Goal: Leave review/rating: Share an evaluation or opinion about a product, service, or content

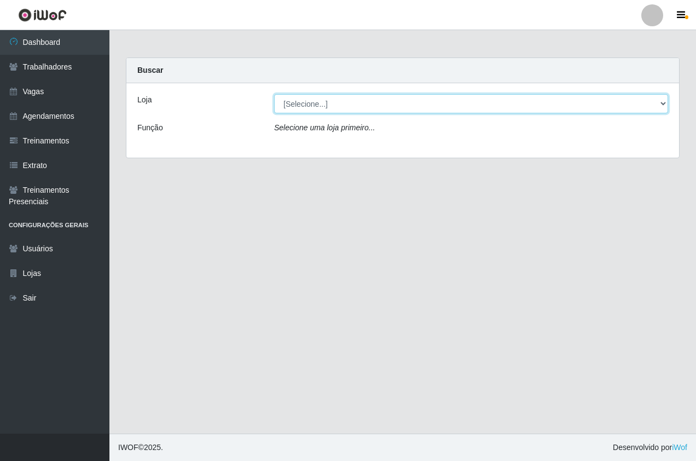
click at [428, 100] on select "[Selecione...] Pizza Nostra" at bounding box center [471, 103] width 394 height 19
select select "337"
click at [274, 94] on select "[Selecione...] Pizza Nostra" at bounding box center [471, 103] width 394 height 19
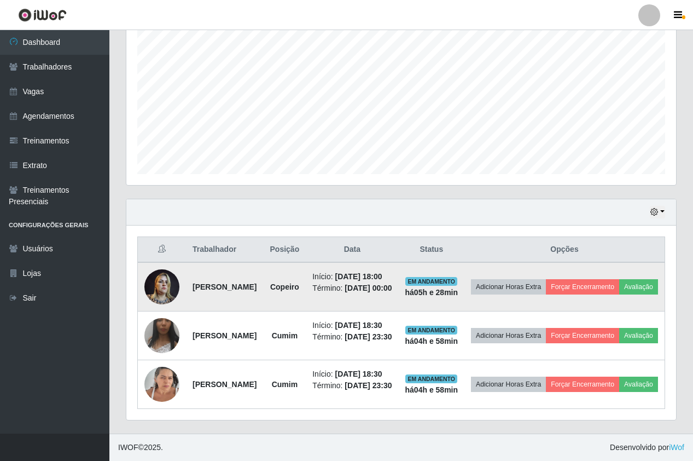
scroll to position [276, 0]
click at [619, 279] on button "Avaliação" at bounding box center [638, 286] width 39 height 15
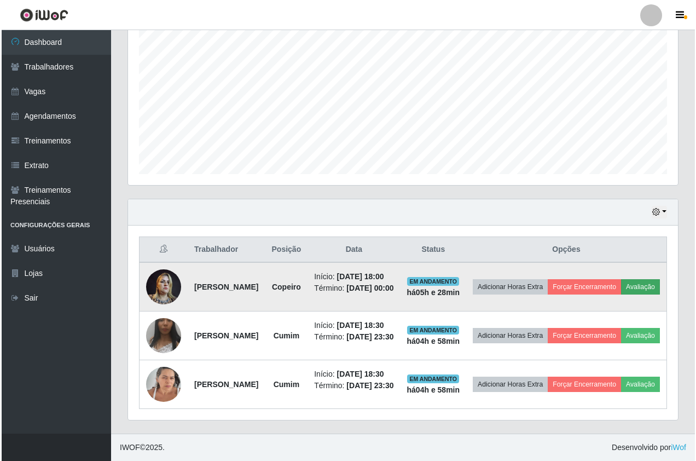
scroll to position [227, 544]
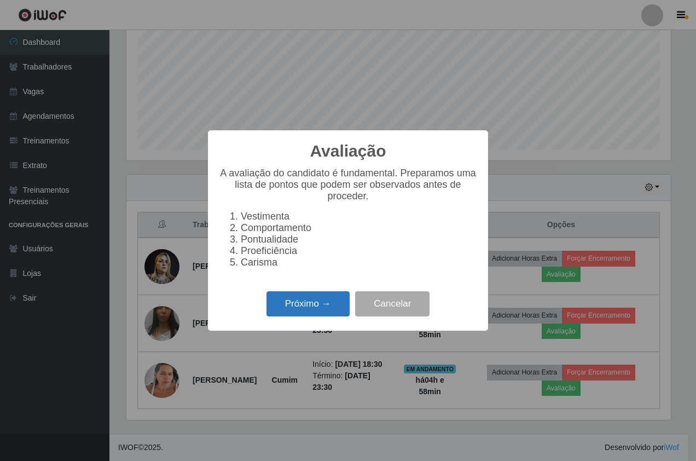
click at [291, 308] on button "Próximo →" at bounding box center [307, 304] width 83 height 26
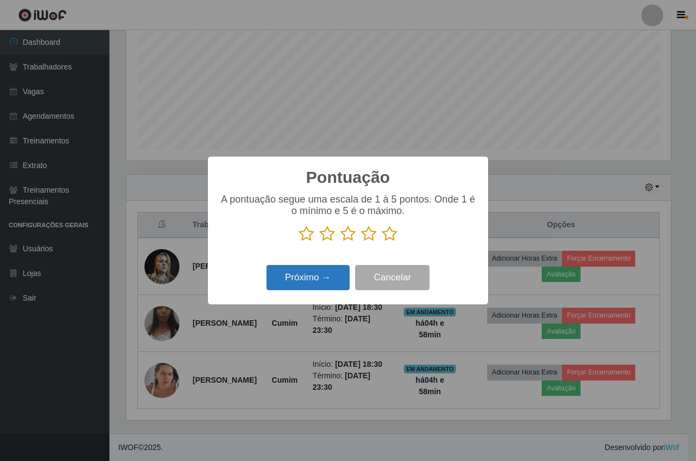
scroll to position [546979, 546661]
click at [395, 234] on icon at bounding box center [389, 233] width 15 height 16
click at [382, 242] on input "radio" at bounding box center [382, 242] width 0 height 0
click at [328, 279] on button "Próximo →" at bounding box center [307, 278] width 83 height 26
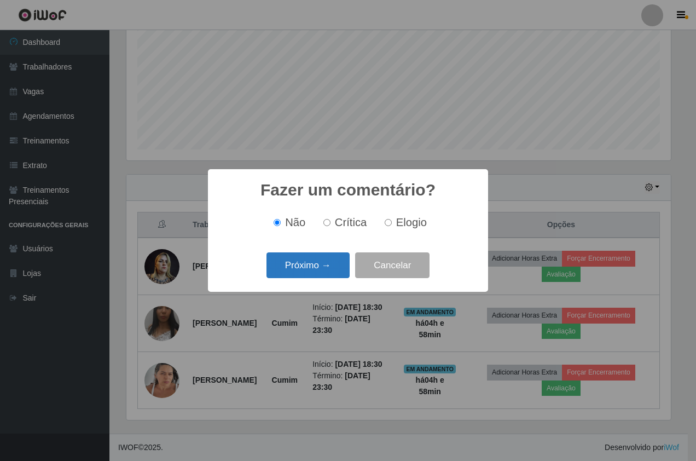
click at [327, 265] on button "Próximo →" at bounding box center [307, 265] width 83 height 26
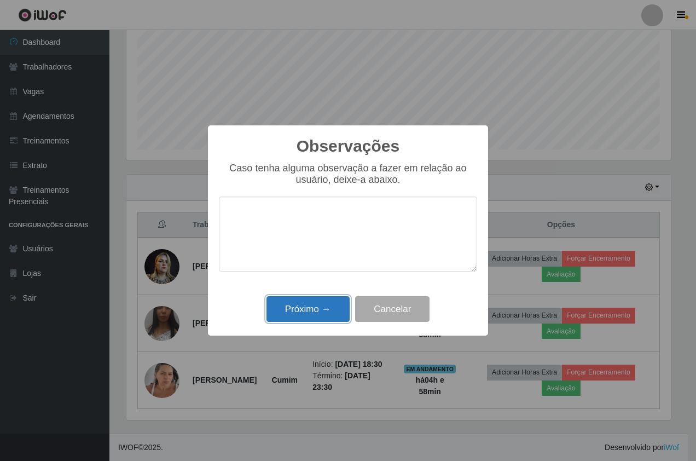
click at [326, 304] on button "Próximo →" at bounding box center [307, 309] width 83 height 26
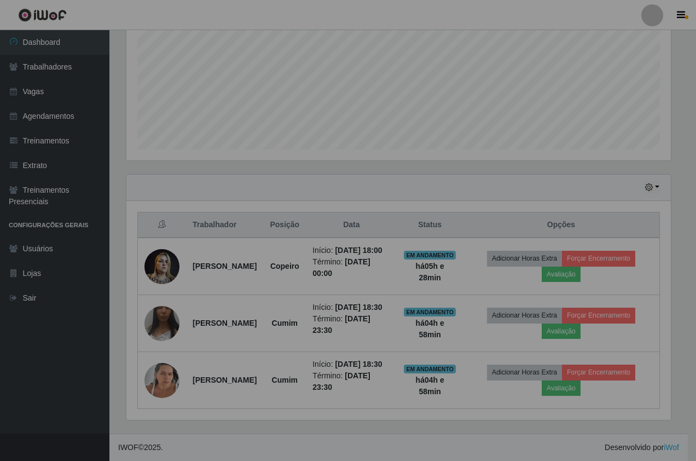
scroll to position [227, 550]
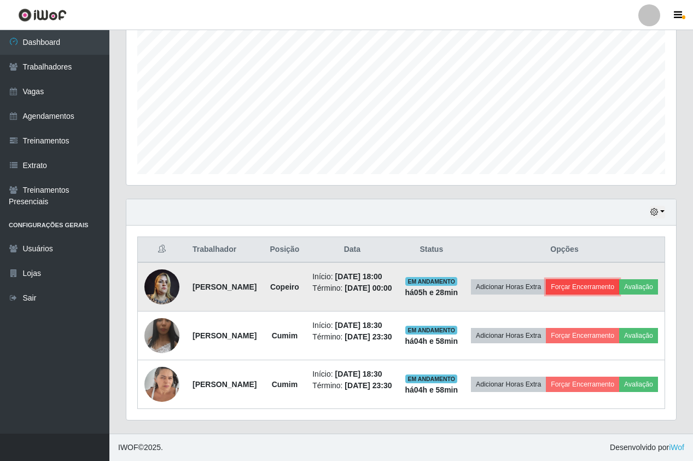
click at [619, 279] on button "Forçar Encerramento" at bounding box center [582, 286] width 73 height 15
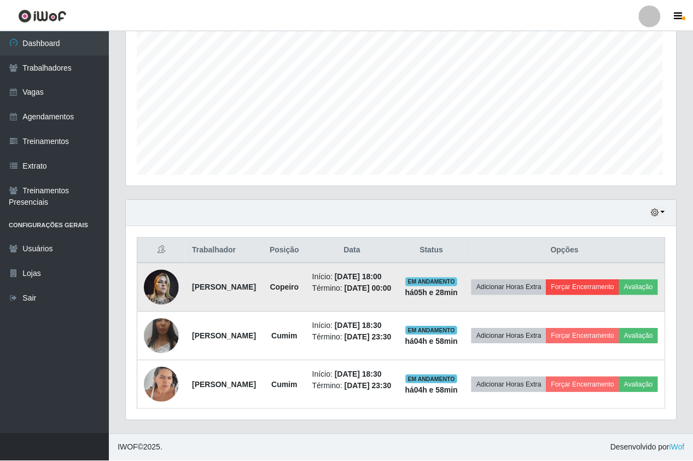
scroll to position [227, 544]
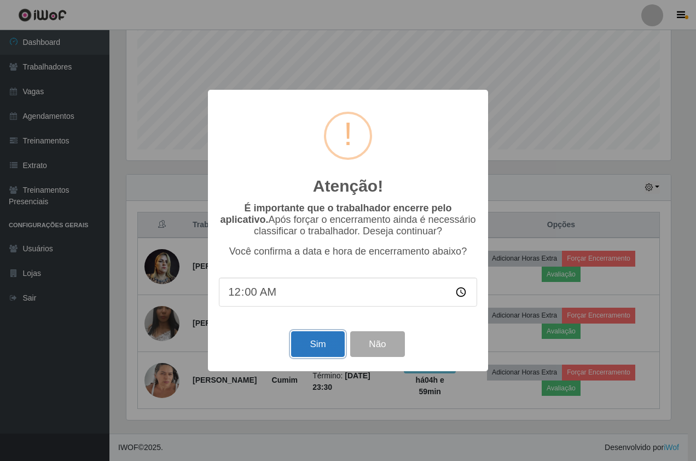
click at [320, 344] on button "Sim" at bounding box center [317, 344] width 53 height 26
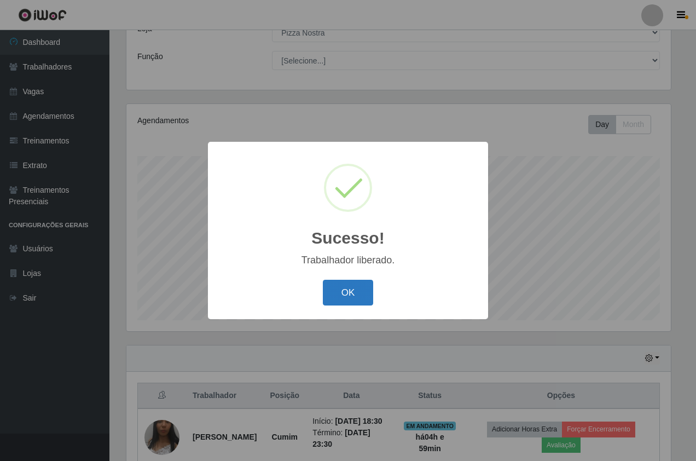
click at [339, 280] on button "OK" at bounding box center [348, 293] width 51 height 26
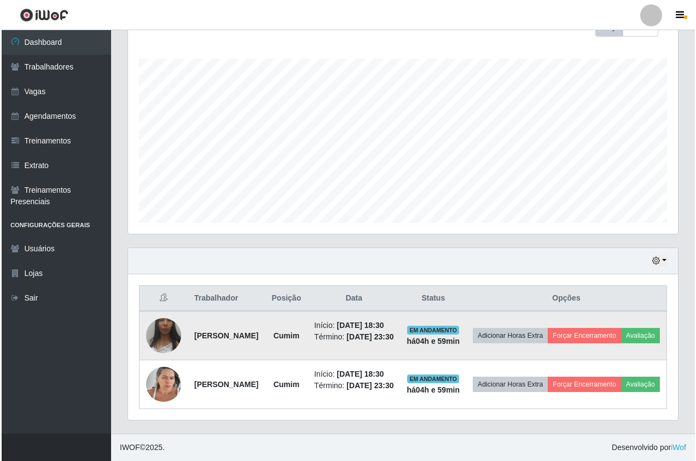
scroll to position [208, 0]
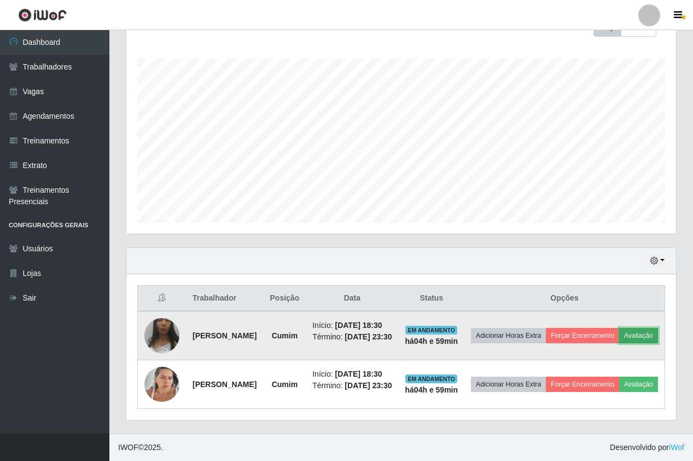
click at [619, 328] on button "Avaliação" at bounding box center [638, 335] width 39 height 15
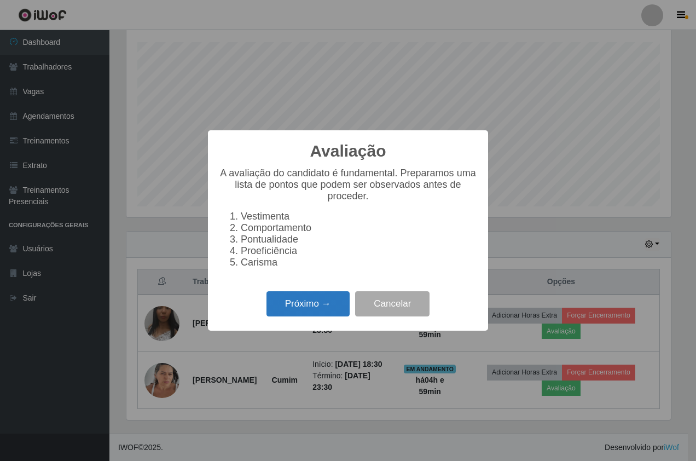
click at [328, 311] on button "Próximo →" at bounding box center [307, 304] width 83 height 26
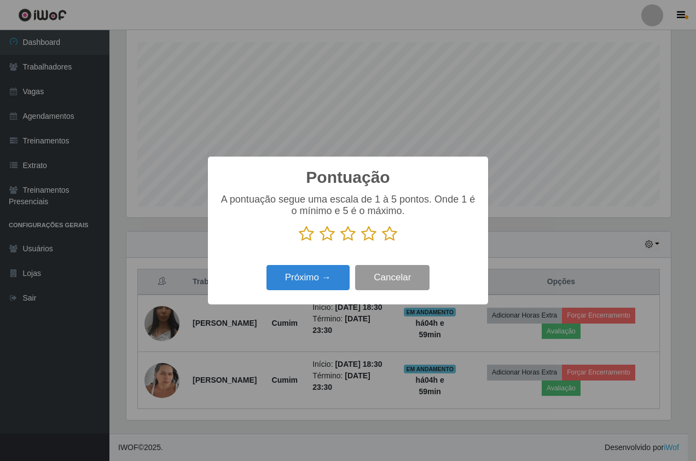
scroll to position [546979, 546661]
click at [396, 235] on icon at bounding box center [389, 233] width 15 height 16
click at [382, 242] on input "radio" at bounding box center [382, 242] width 0 height 0
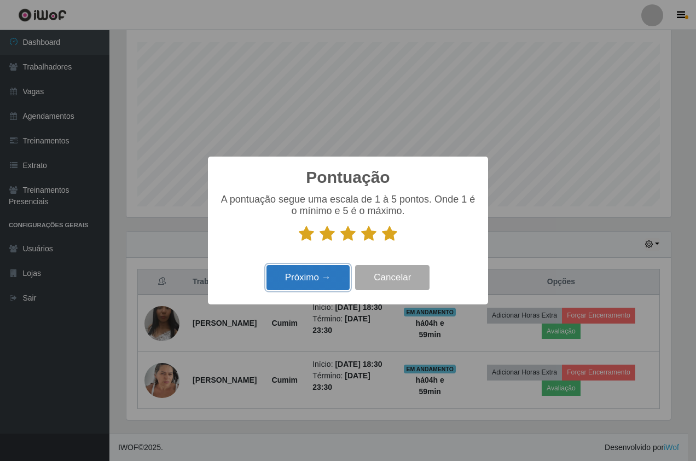
click at [331, 282] on button "Próximo →" at bounding box center [307, 278] width 83 height 26
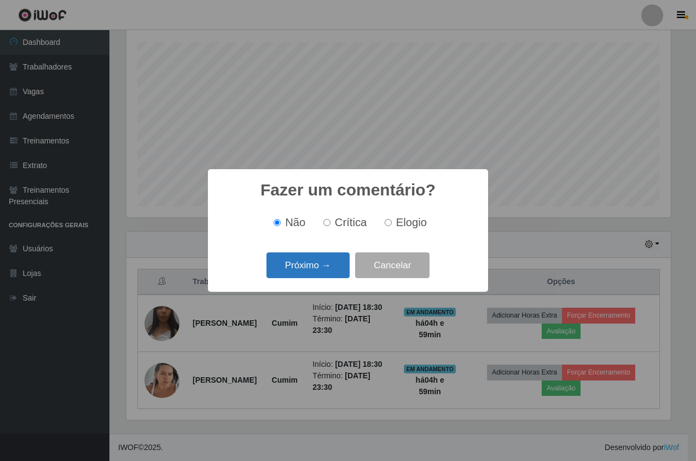
click at [322, 270] on button "Próximo →" at bounding box center [307, 265] width 83 height 26
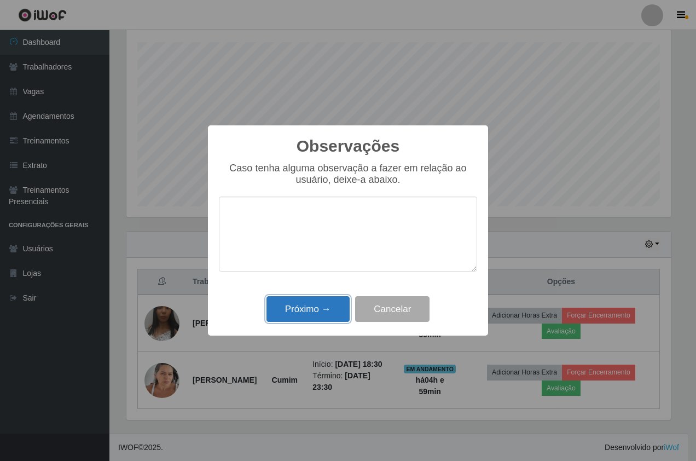
click at [335, 322] on button "Próximo →" at bounding box center [307, 309] width 83 height 26
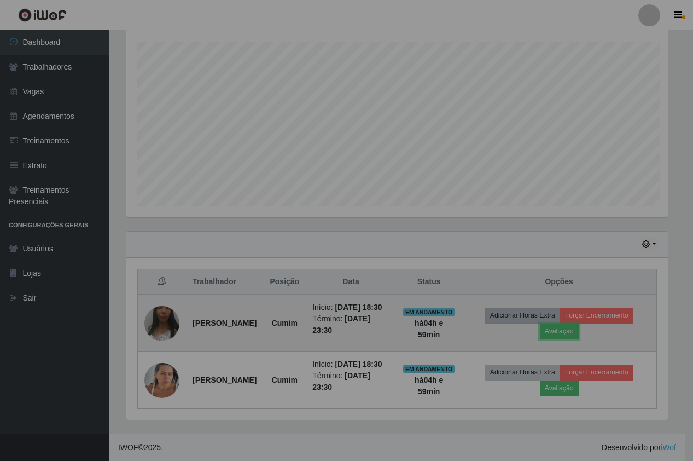
scroll to position [227, 550]
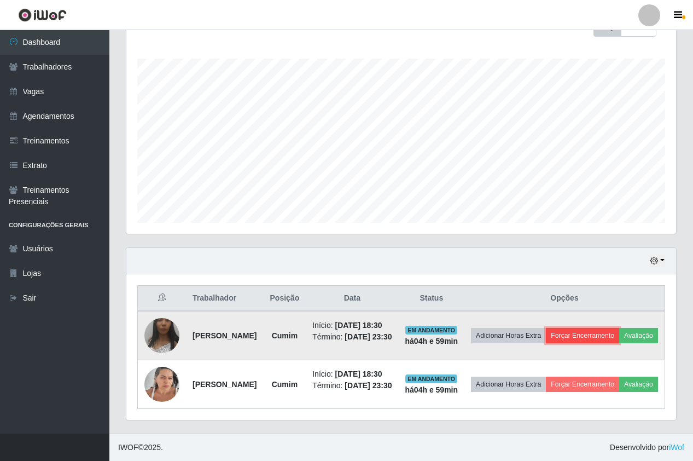
click at [606, 328] on button "Forçar Encerramento" at bounding box center [582, 335] width 73 height 15
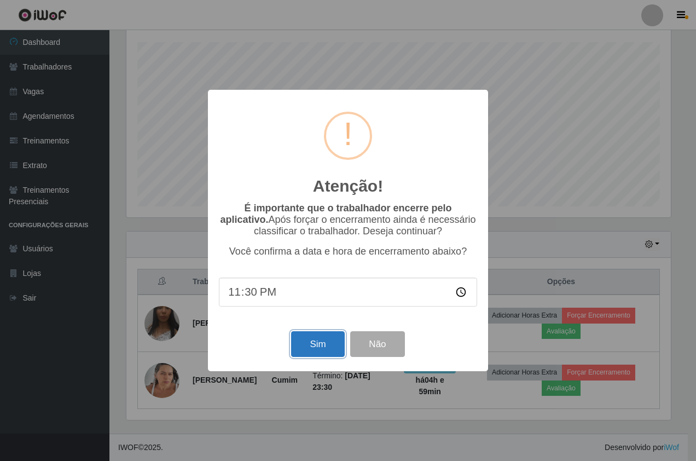
click at [326, 346] on button "Sim" at bounding box center [317, 344] width 53 height 26
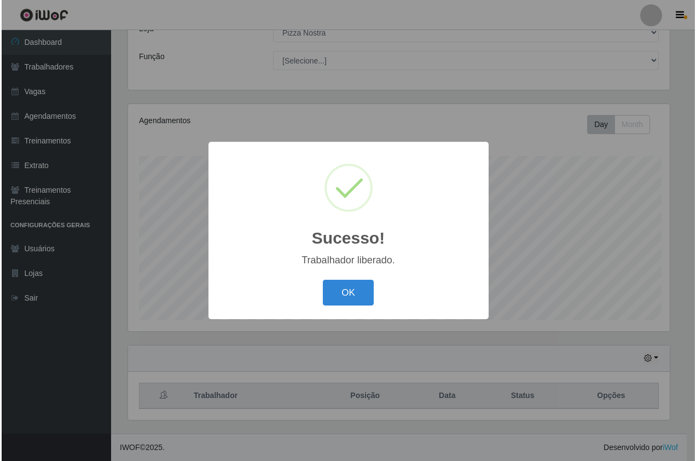
scroll to position [0, 0]
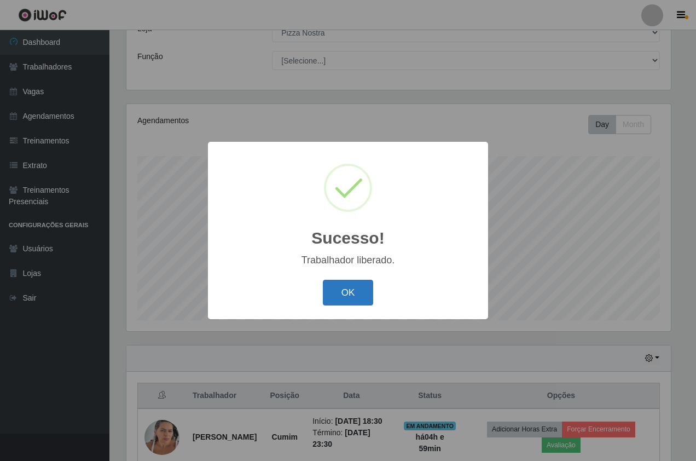
click at [351, 300] on button "OK" at bounding box center [348, 293] width 51 height 26
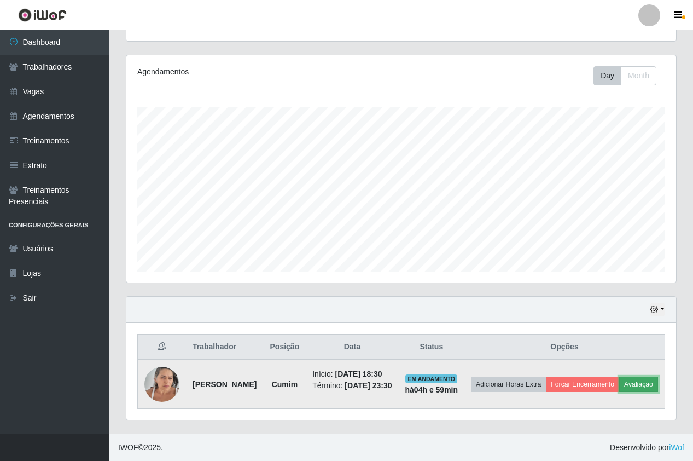
click at [619, 387] on button "Avaliação" at bounding box center [638, 383] width 39 height 15
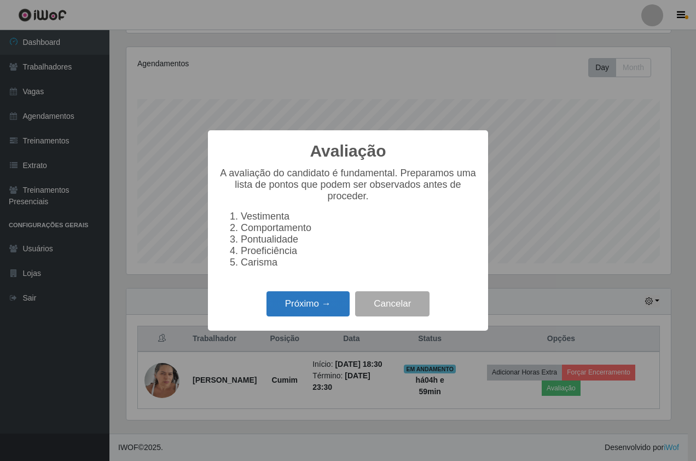
click at [303, 312] on button "Próximo →" at bounding box center [307, 304] width 83 height 26
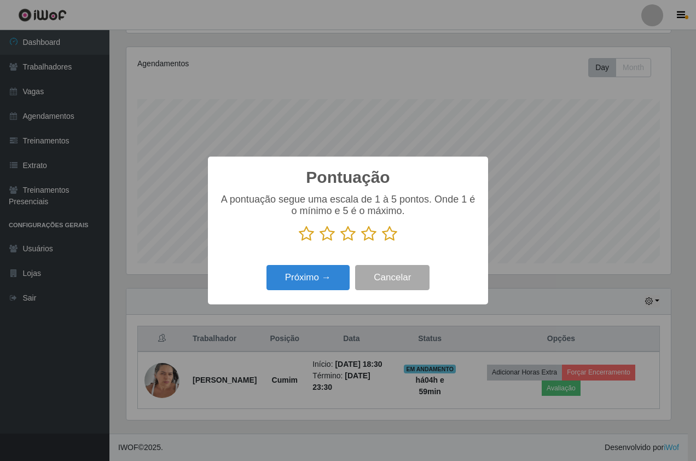
click at [387, 240] on icon at bounding box center [389, 233] width 15 height 16
click at [382, 242] on input "radio" at bounding box center [382, 242] width 0 height 0
click at [313, 281] on button "Próximo →" at bounding box center [307, 278] width 83 height 26
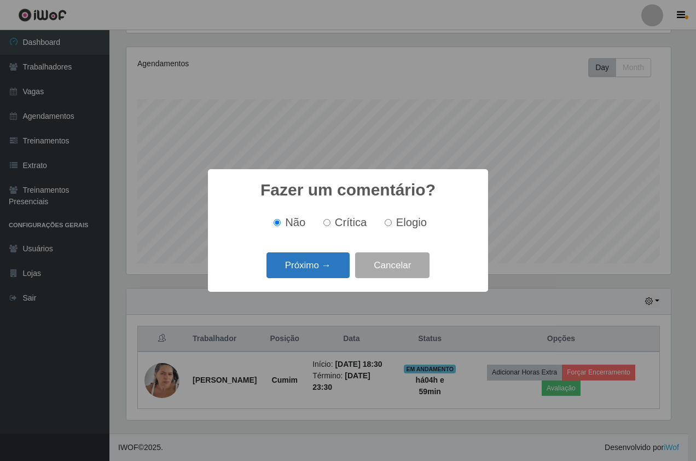
click at [311, 262] on button "Próximo →" at bounding box center [307, 265] width 83 height 26
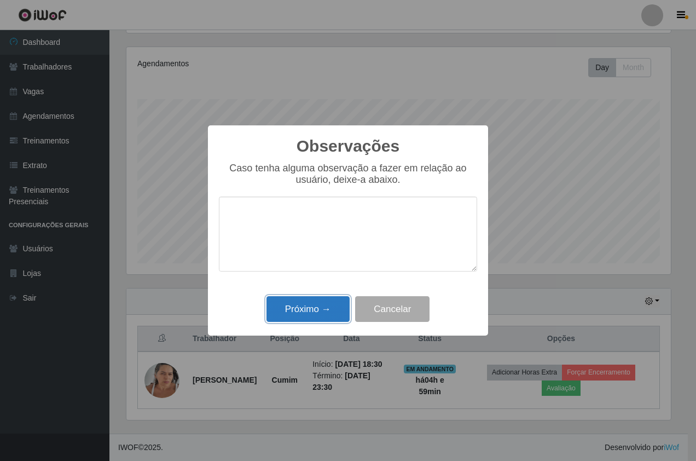
click at [308, 308] on button "Próximo →" at bounding box center [307, 309] width 83 height 26
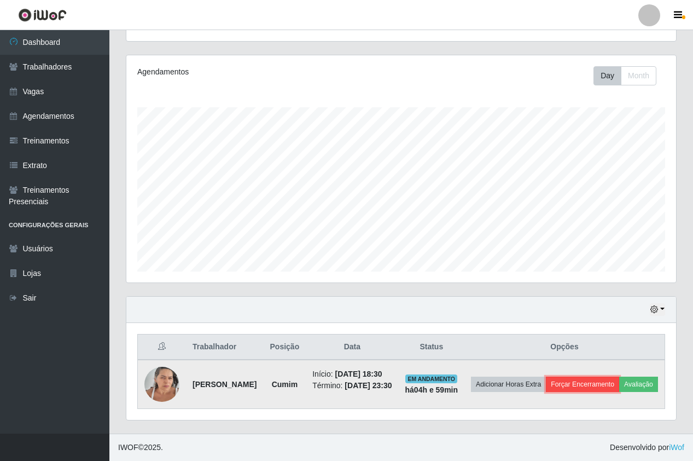
click at [607, 376] on button "Forçar Encerramento" at bounding box center [582, 383] width 73 height 15
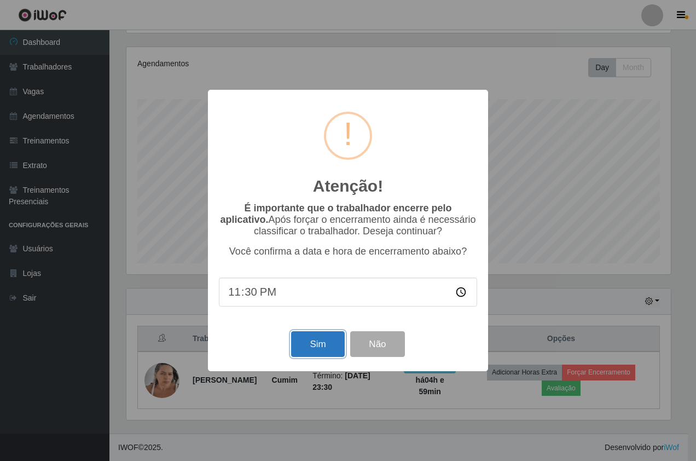
click at [321, 347] on button "Sim" at bounding box center [317, 344] width 53 height 26
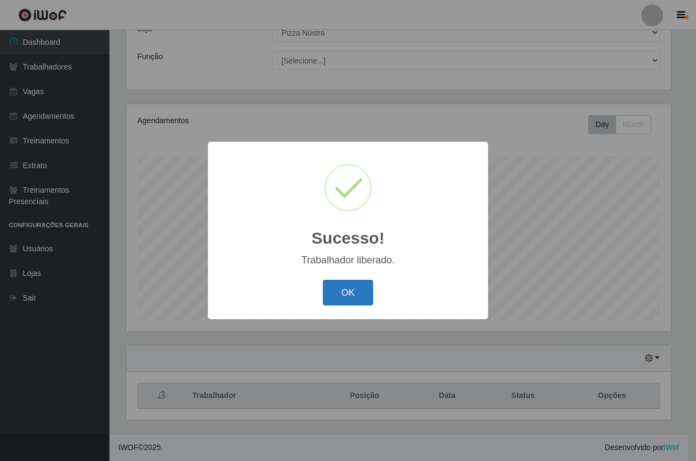
click at [349, 305] on button "OK" at bounding box center [348, 293] width 51 height 26
